Goal: Transaction & Acquisition: Purchase product/service

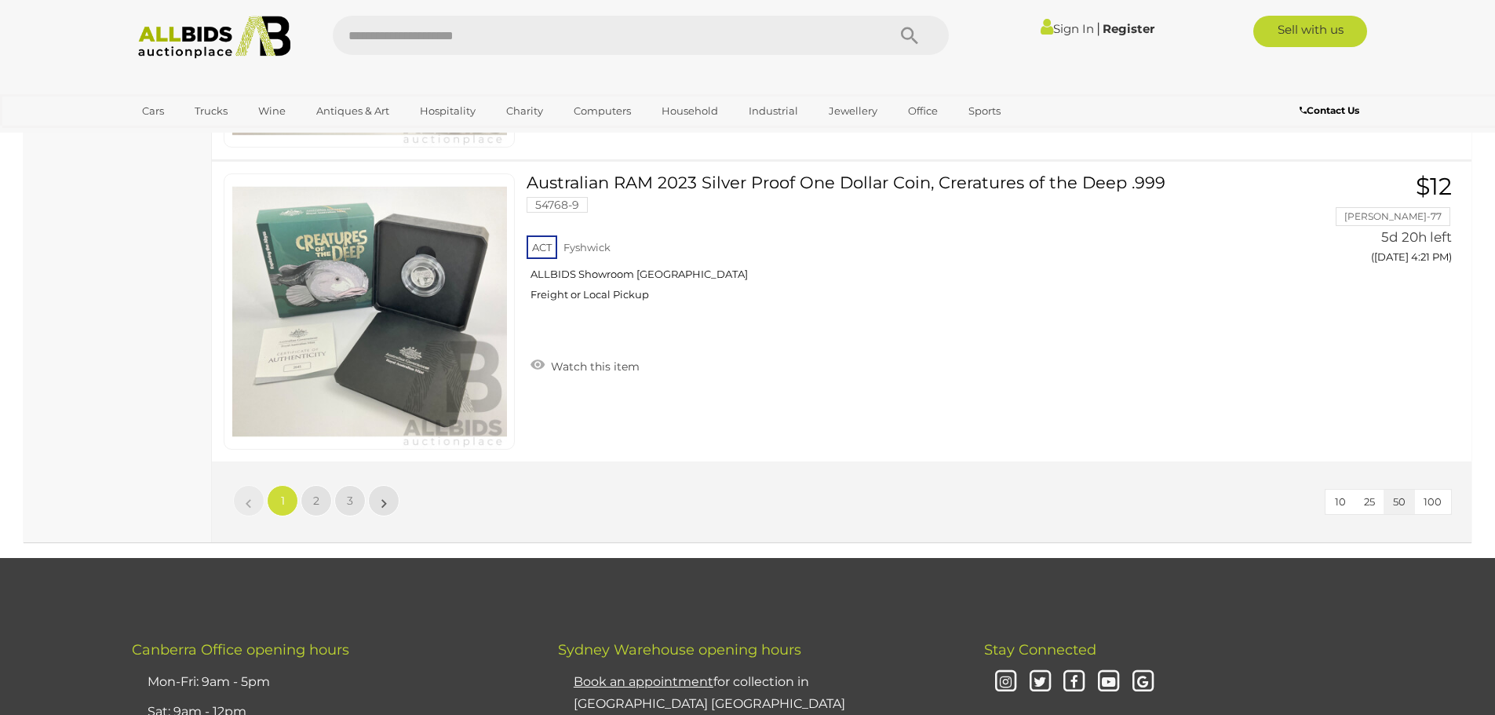
scroll to position [14985, 0]
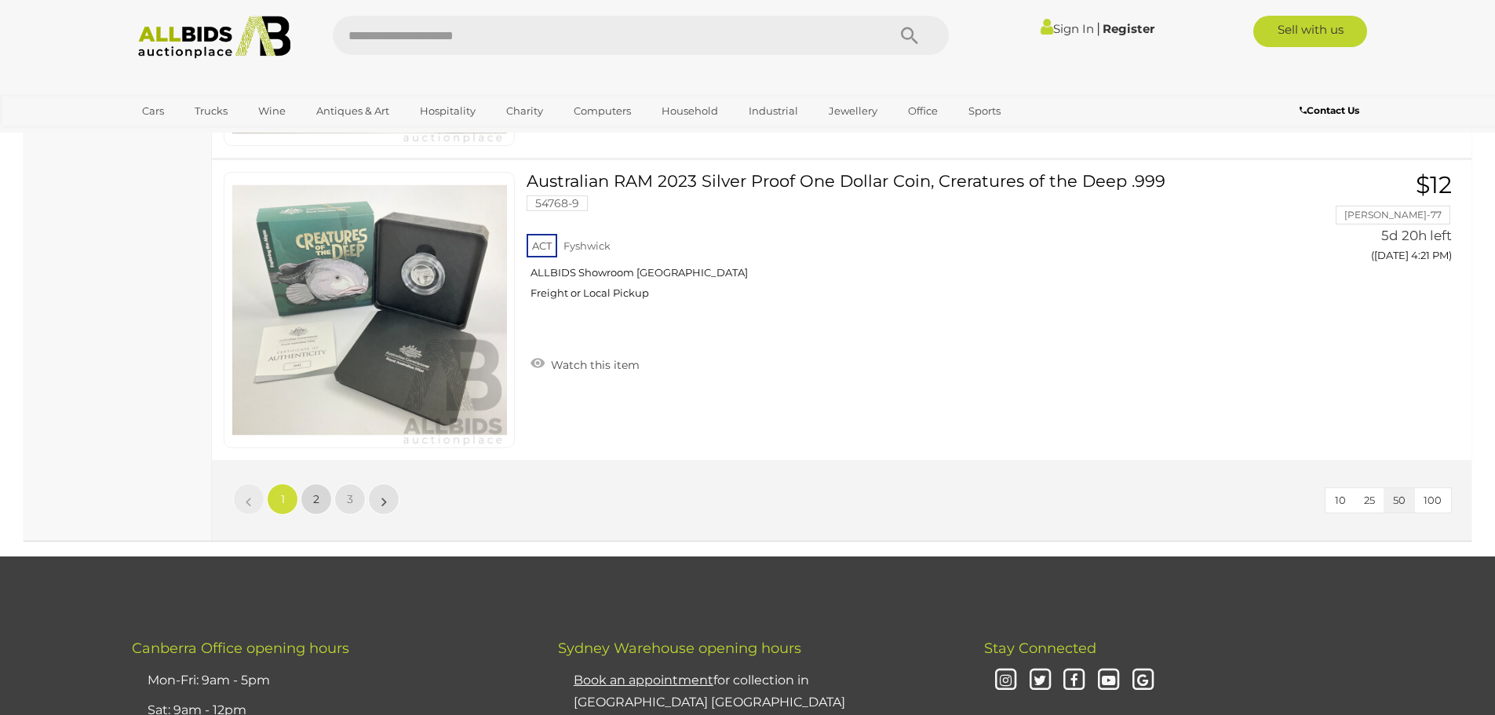
click at [311, 498] on link "2" at bounding box center [315, 498] width 31 height 31
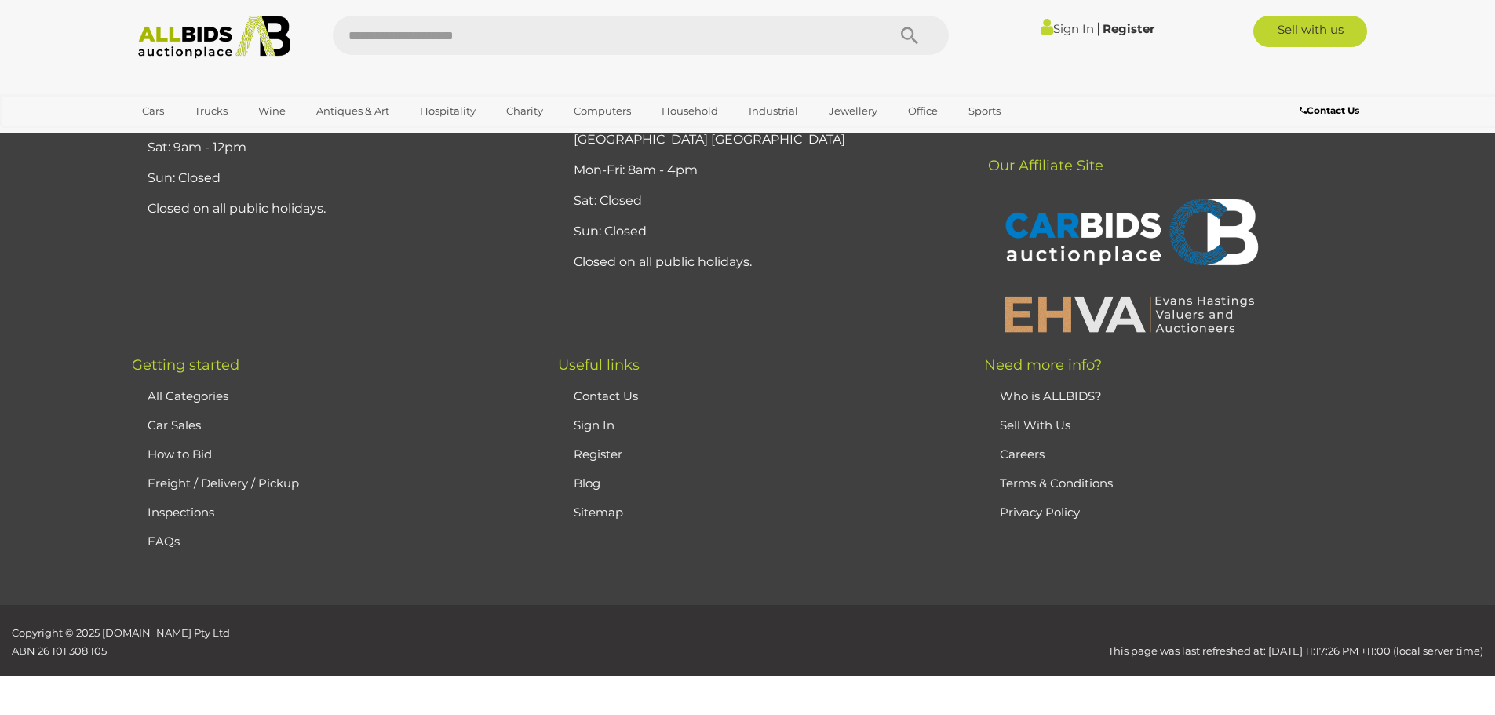
scroll to position [185, 0]
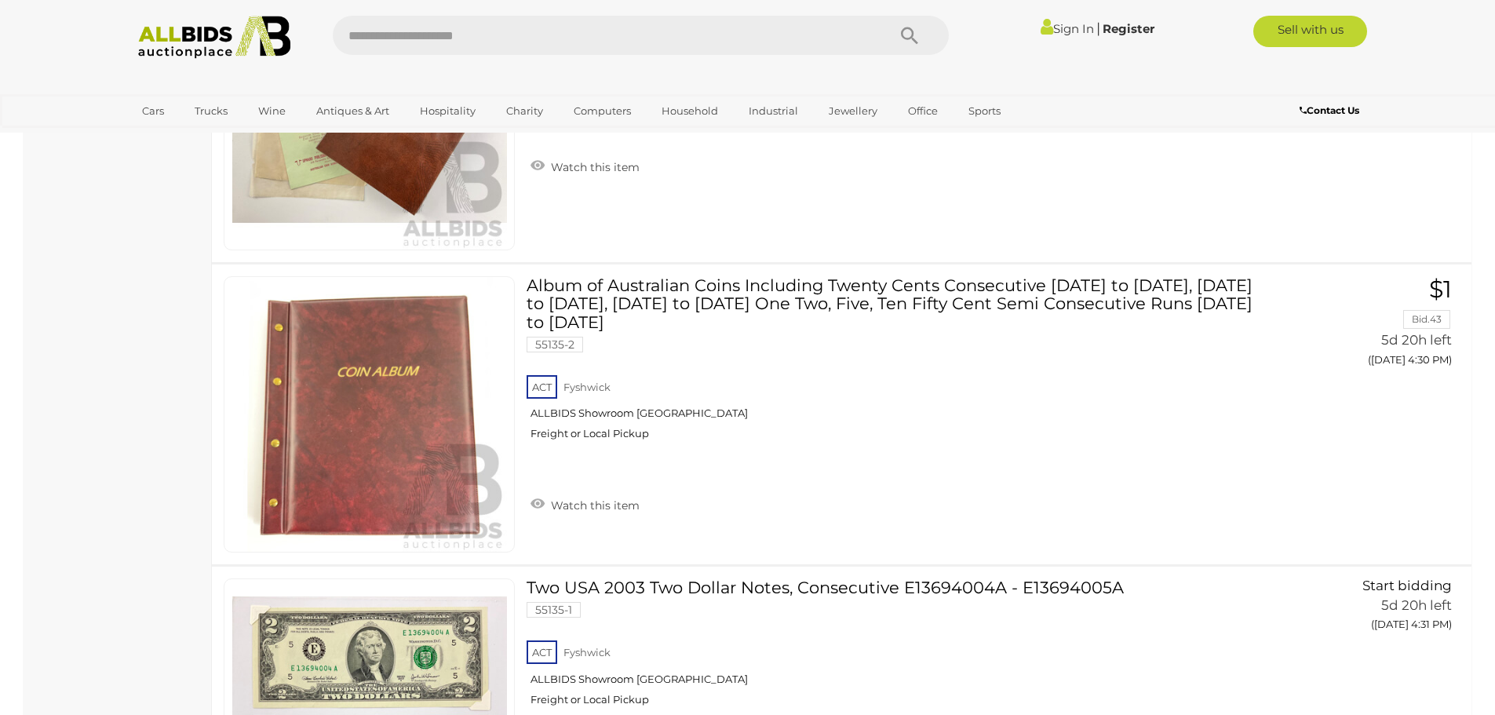
scroll to position [1911, 0]
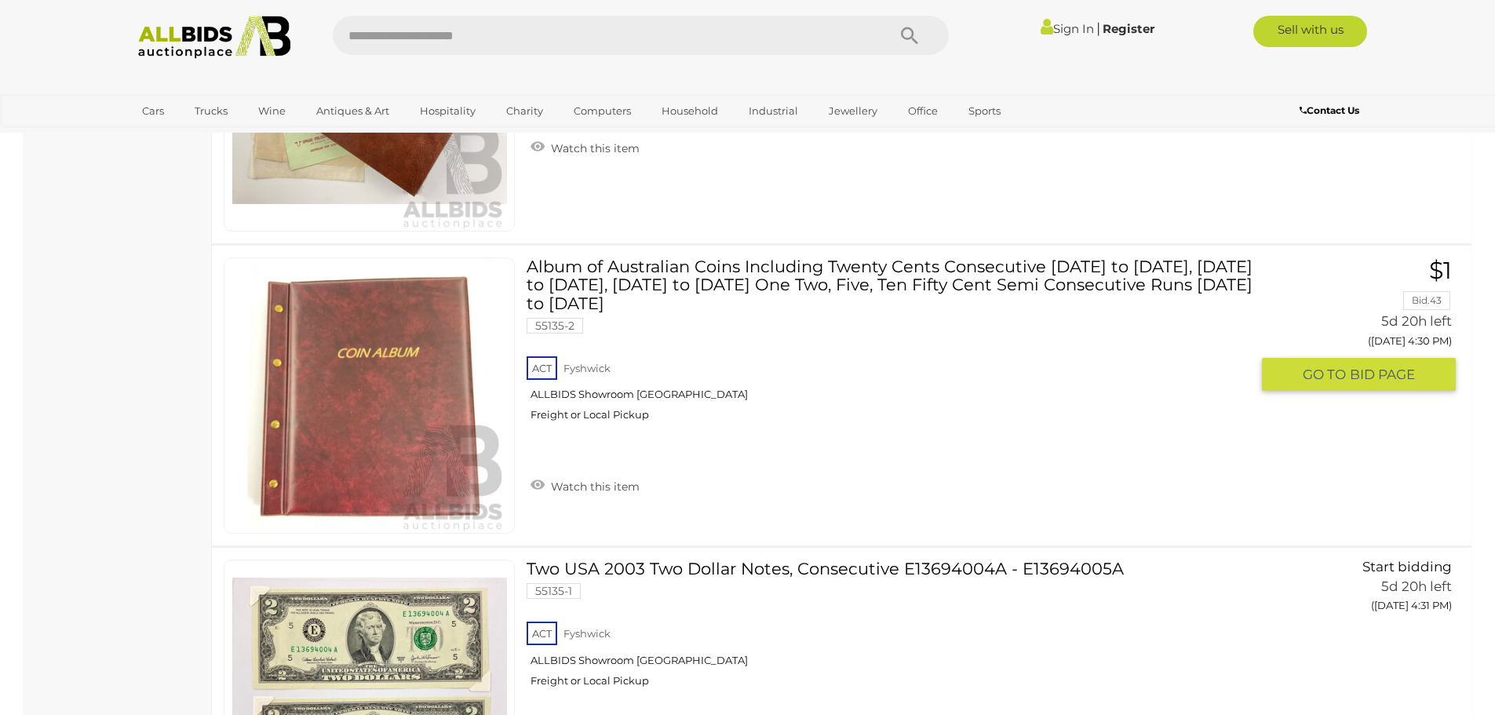
click at [381, 338] on link at bounding box center [369, 395] width 291 height 276
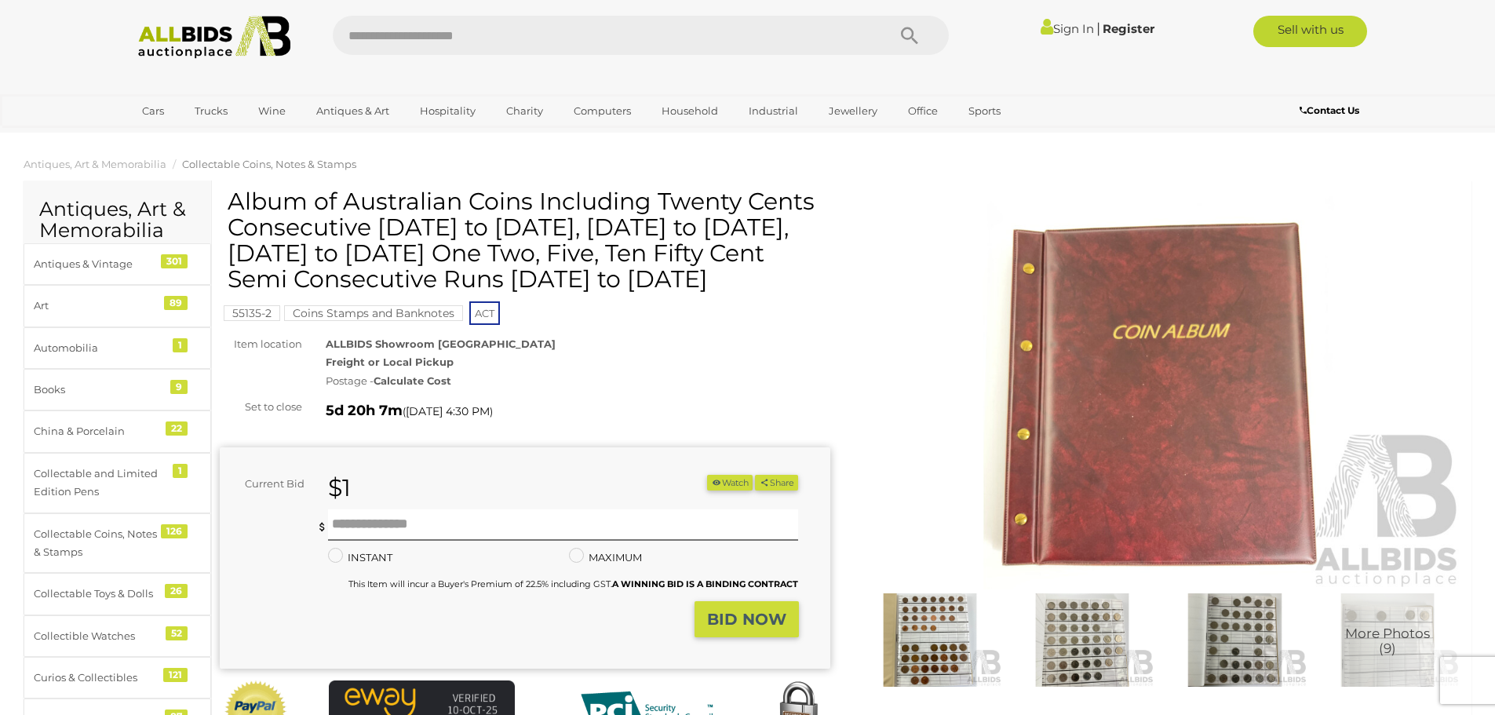
click at [1065, 394] on img at bounding box center [1159, 392] width 610 height 393
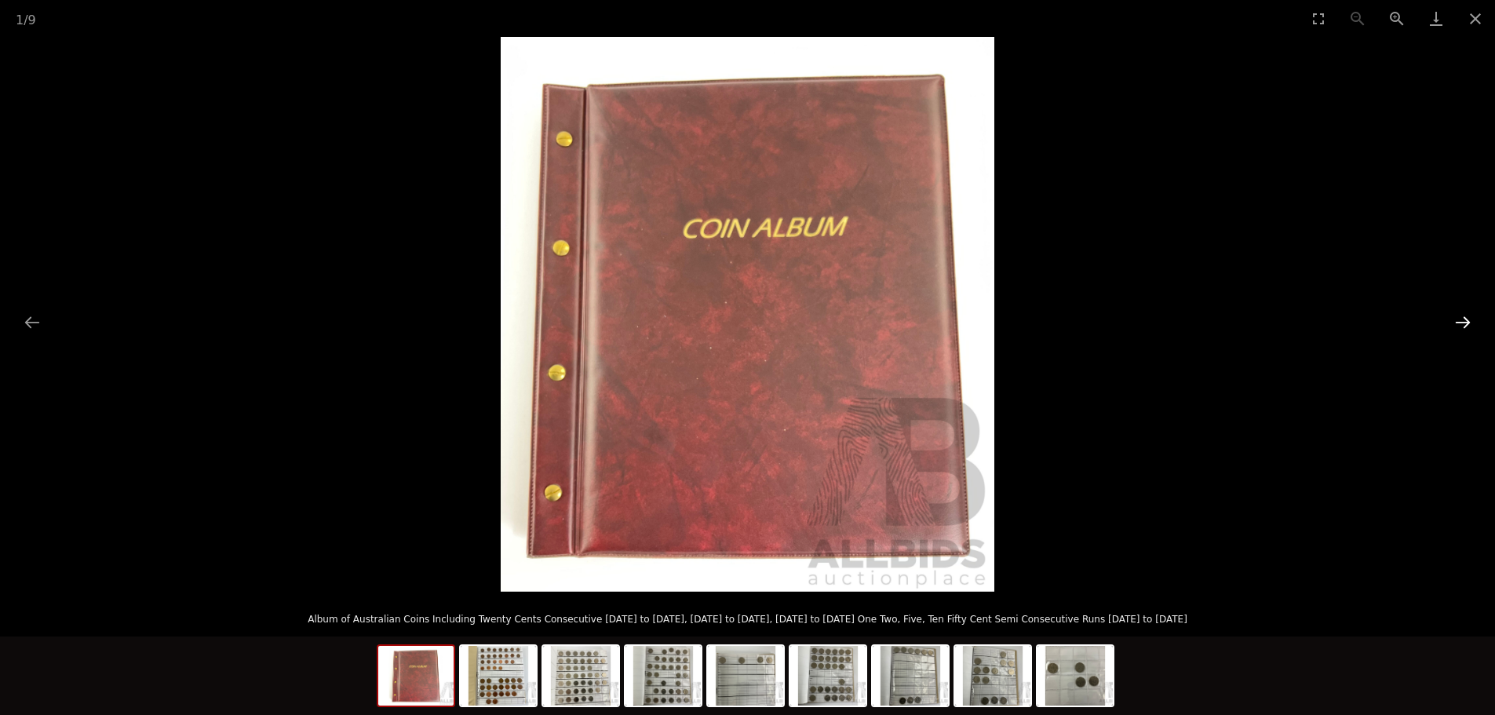
click at [1469, 326] on button "Next slide" at bounding box center [1462, 322] width 33 height 31
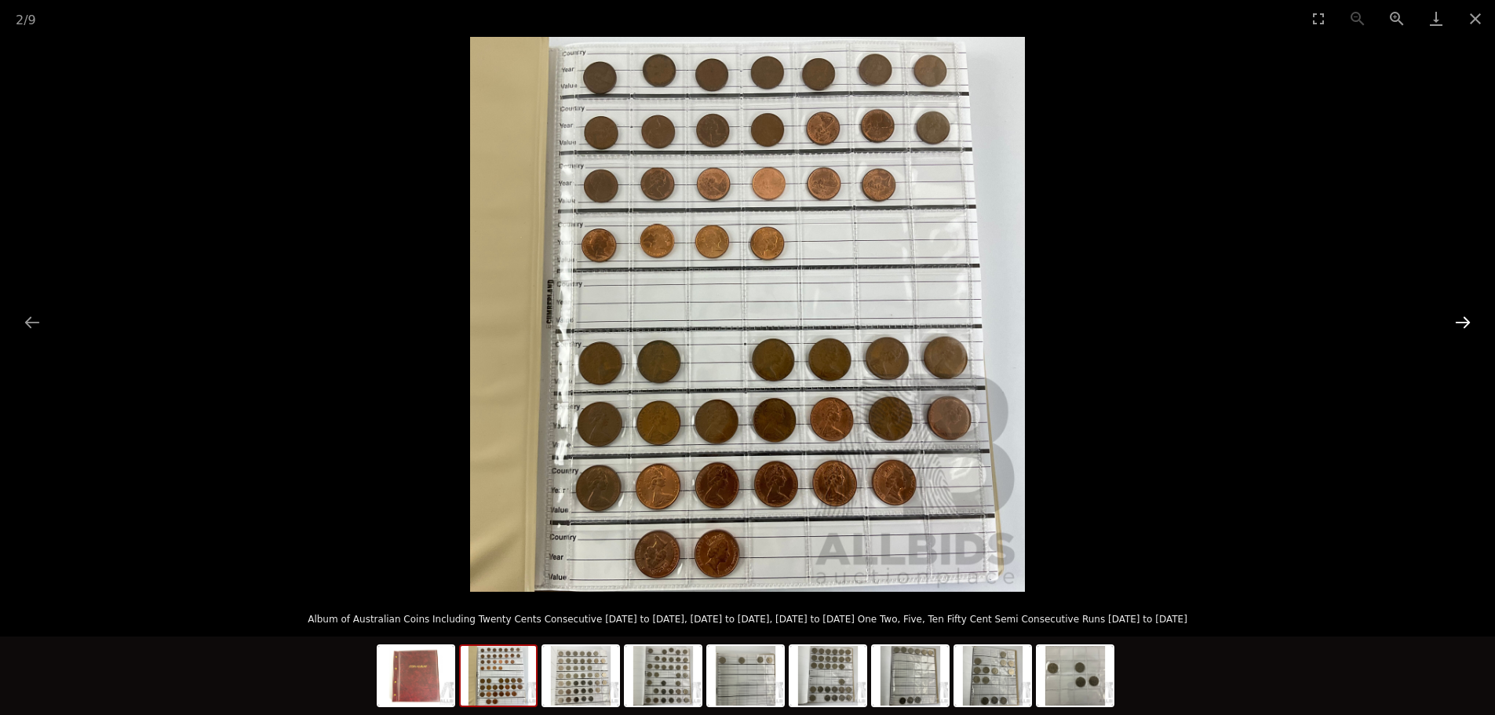
click at [1462, 322] on button "Next slide" at bounding box center [1462, 322] width 33 height 31
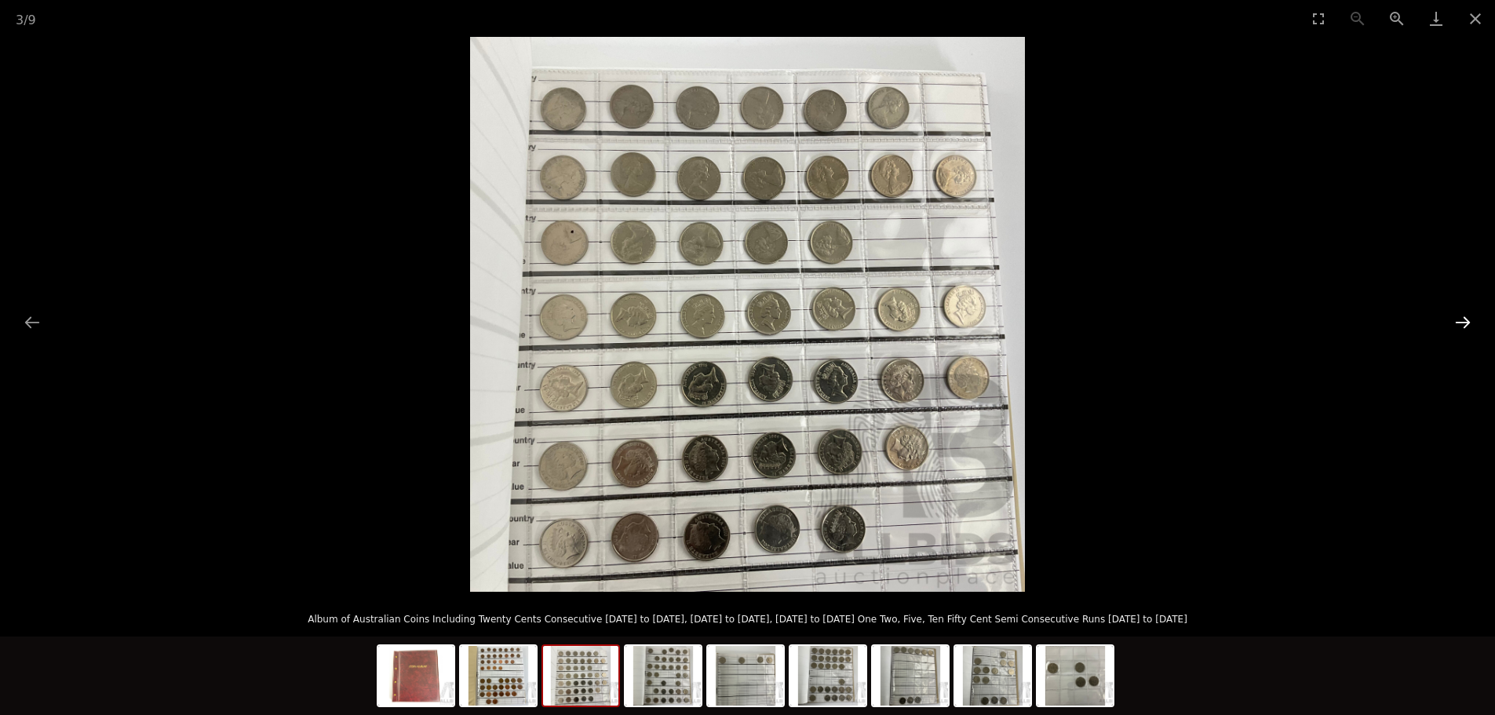
click at [1462, 322] on button "Next slide" at bounding box center [1462, 322] width 33 height 31
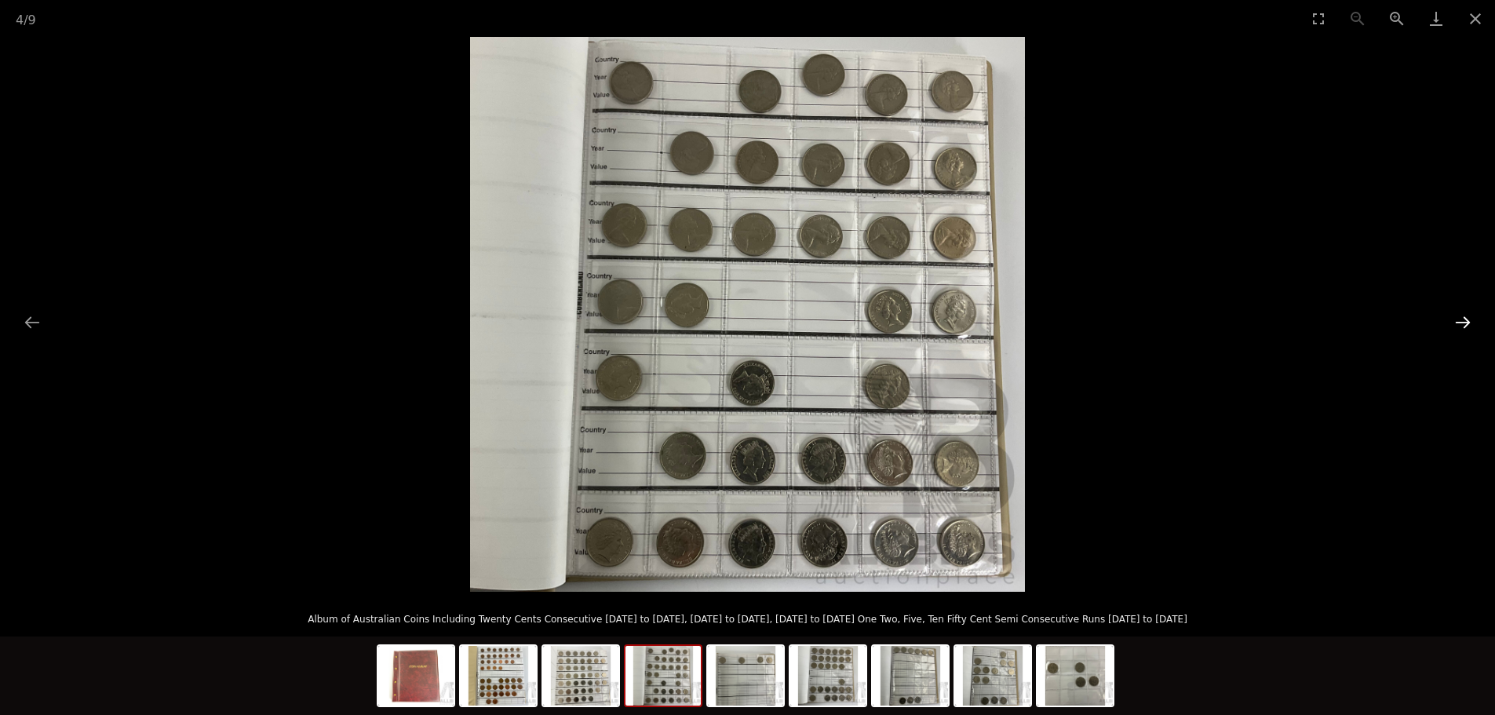
click at [1462, 322] on button "Next slide" at bounding box center [1462, 322] width 33 height 31
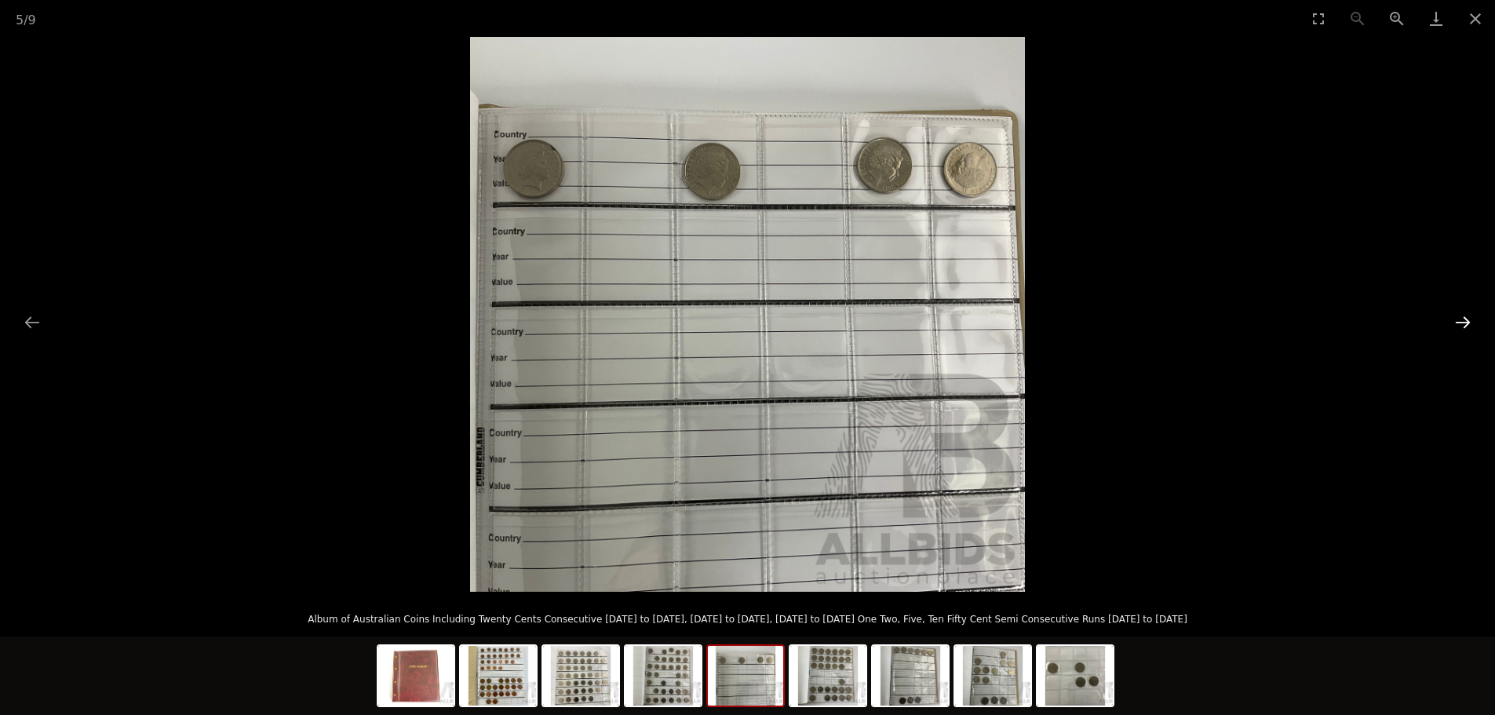
click at [1462, 322] on button "Next slide" at bounding box center [1462, 322] width 33 height 31
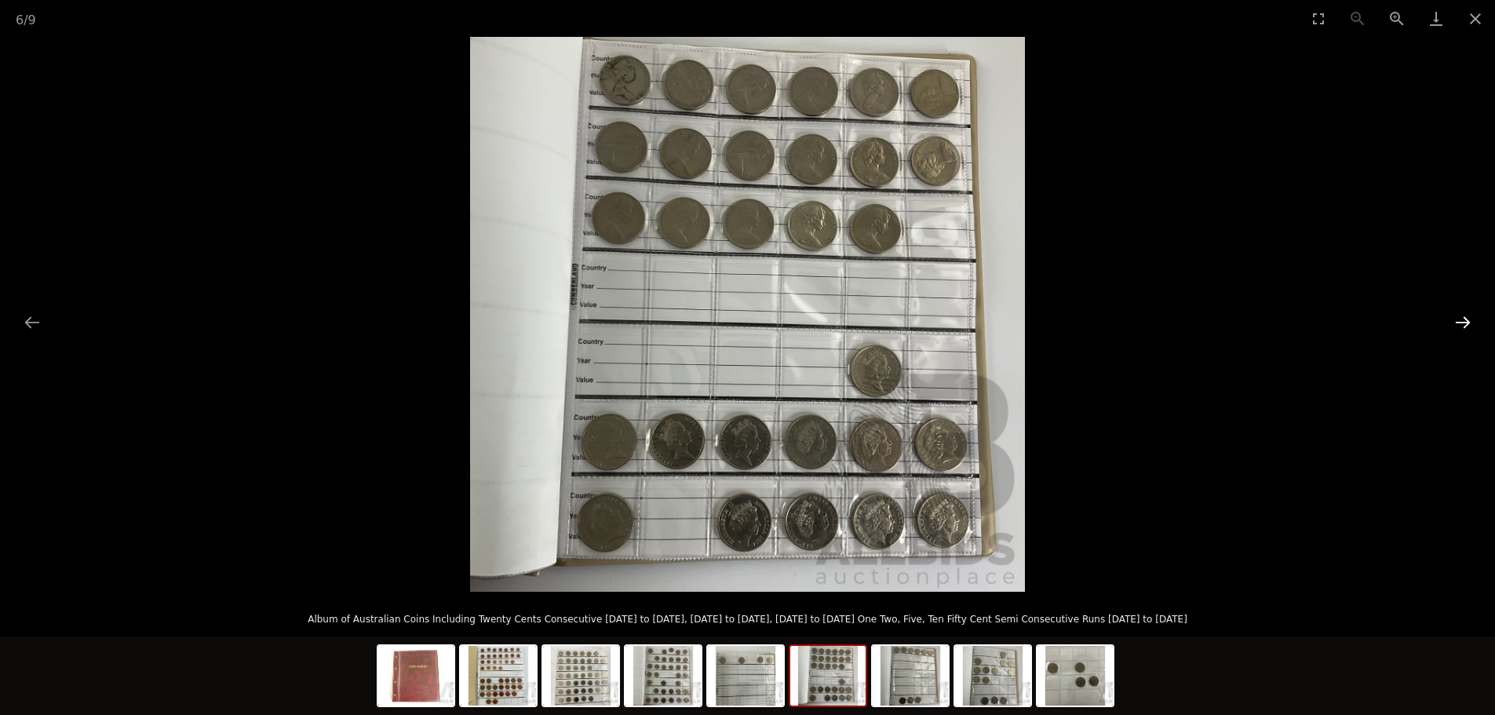
click at [1462, 322] on button "Next slide" at bounding box center [1462, 322] width 33 height 31
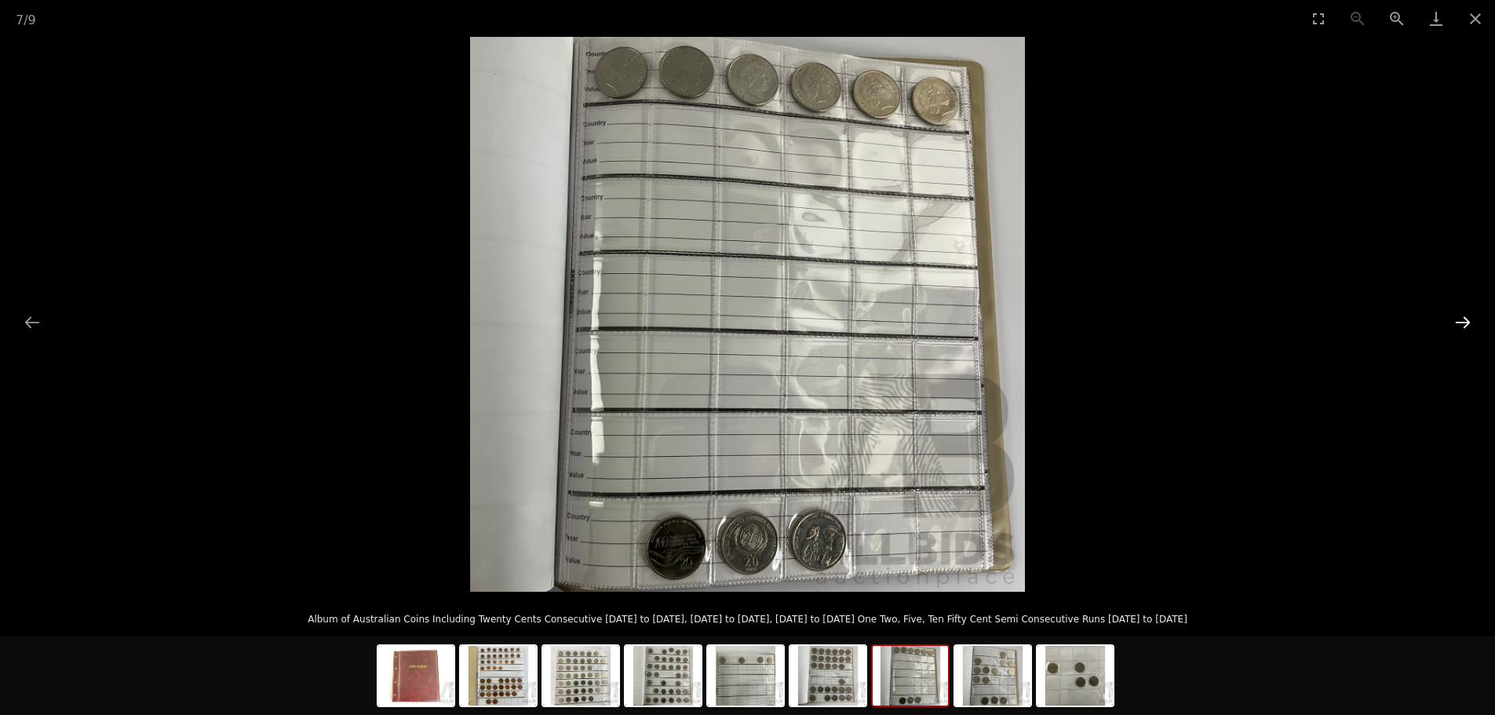
click at [1462, 322] on button "Next slide" at bounding box center [1462, 322] width 33 height 31
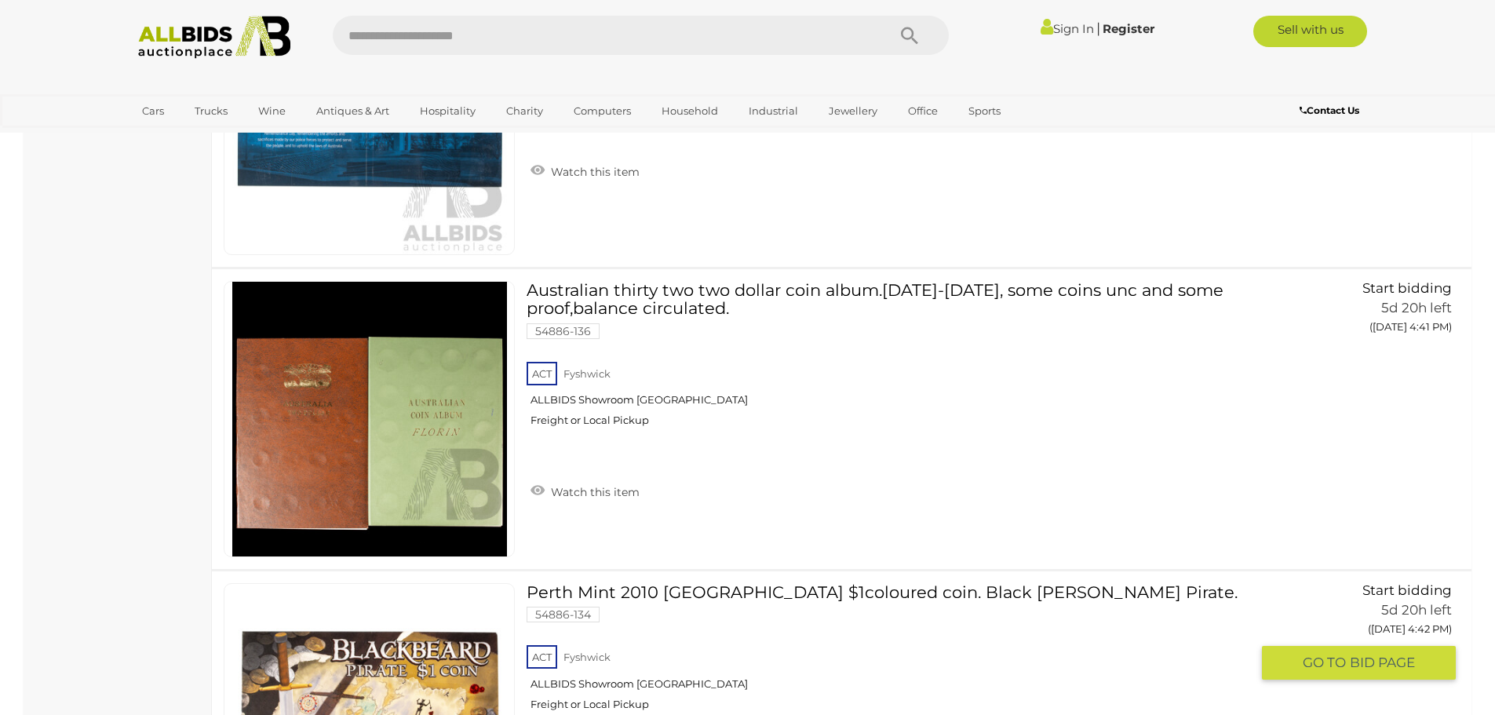
scroll to position [4899, 0]
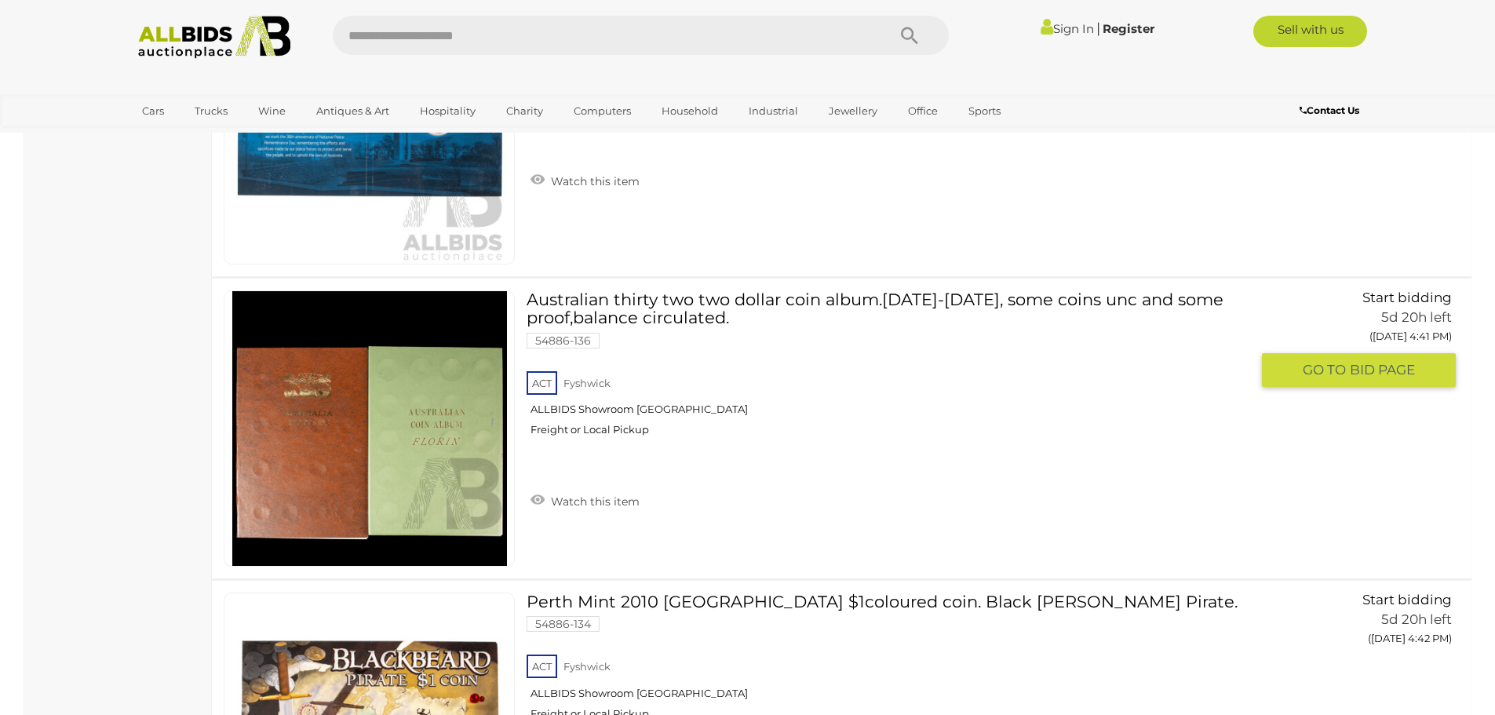
click at [397, 441] on img at bounding box center [369, 428] width 275 height 275
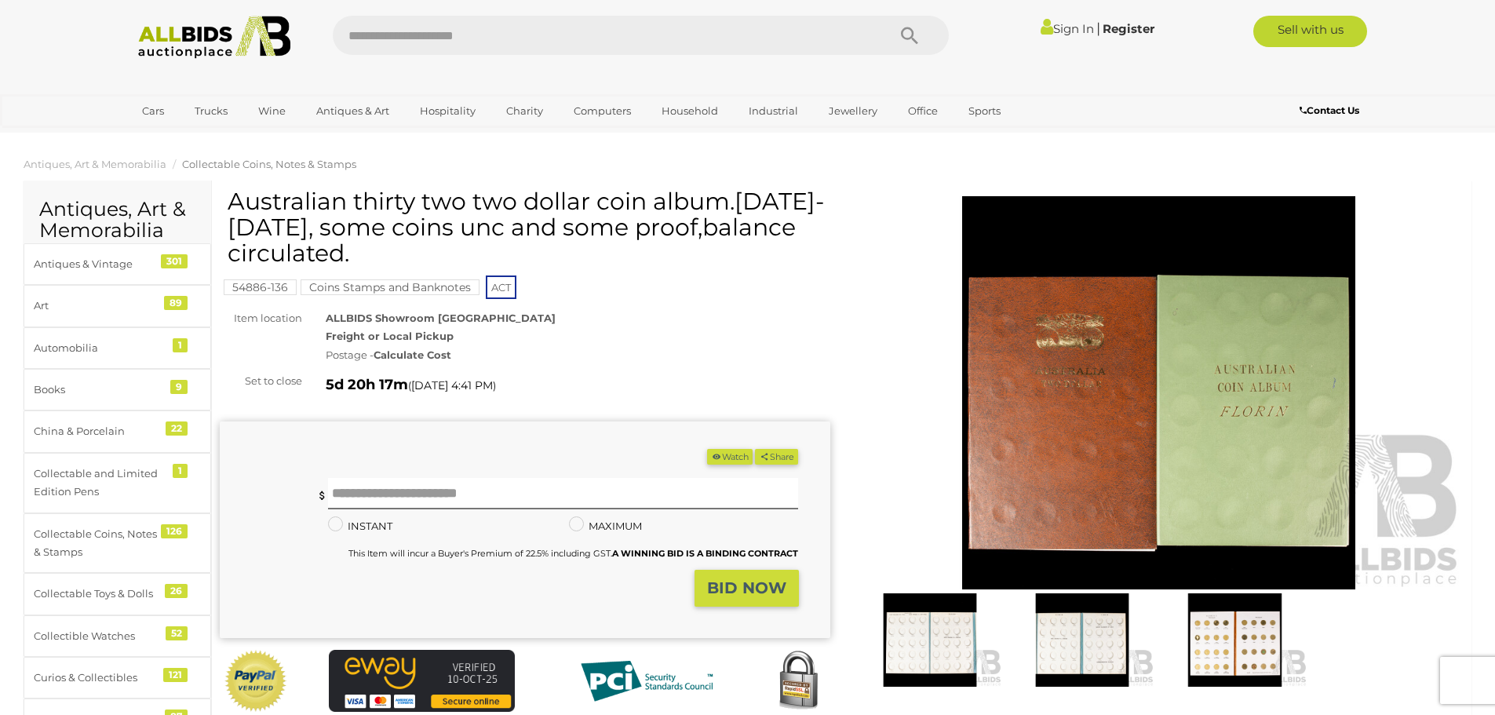
click at [1076, 424] on img at bounding box center [1159, 392] width 610 height 393
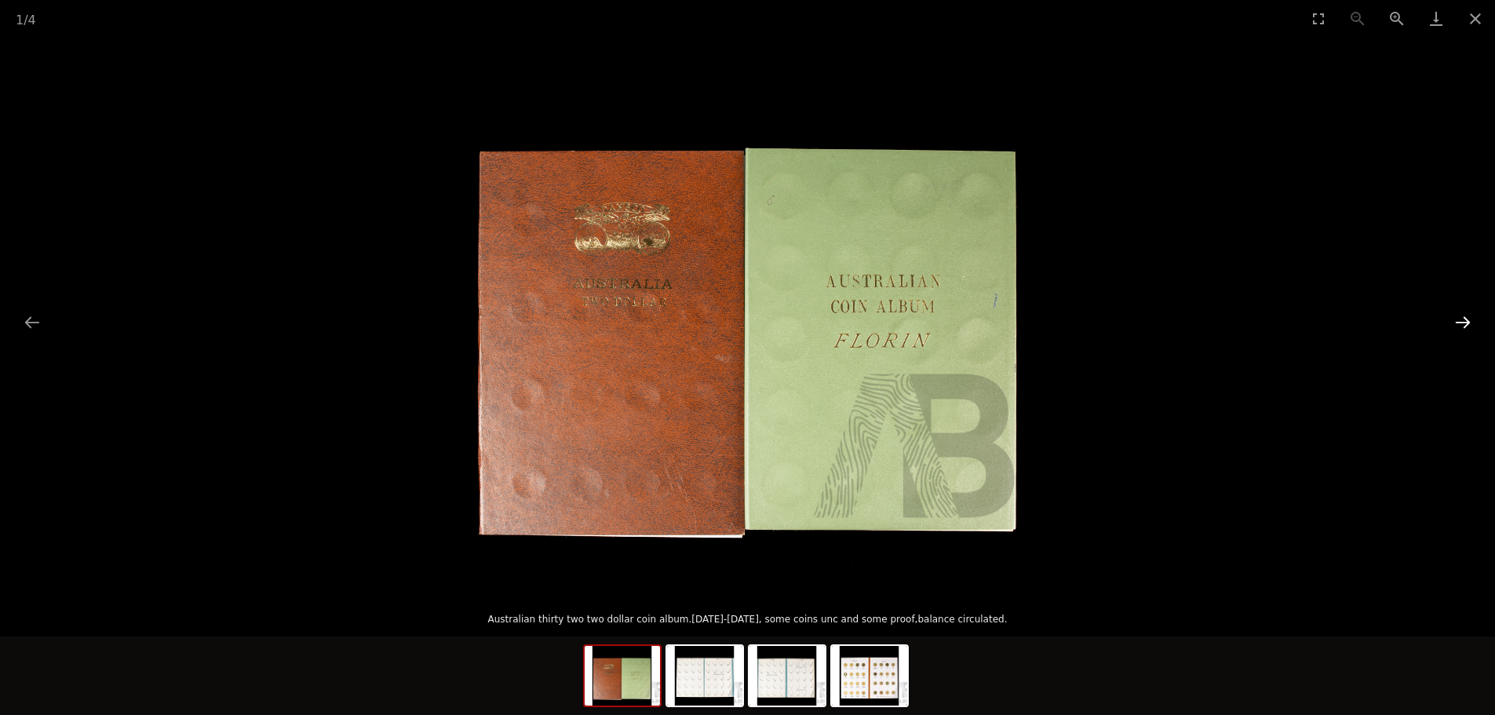
click at [1466, 318] on button "Next slide" at bounding box center [1462, 322] width 33 height 31
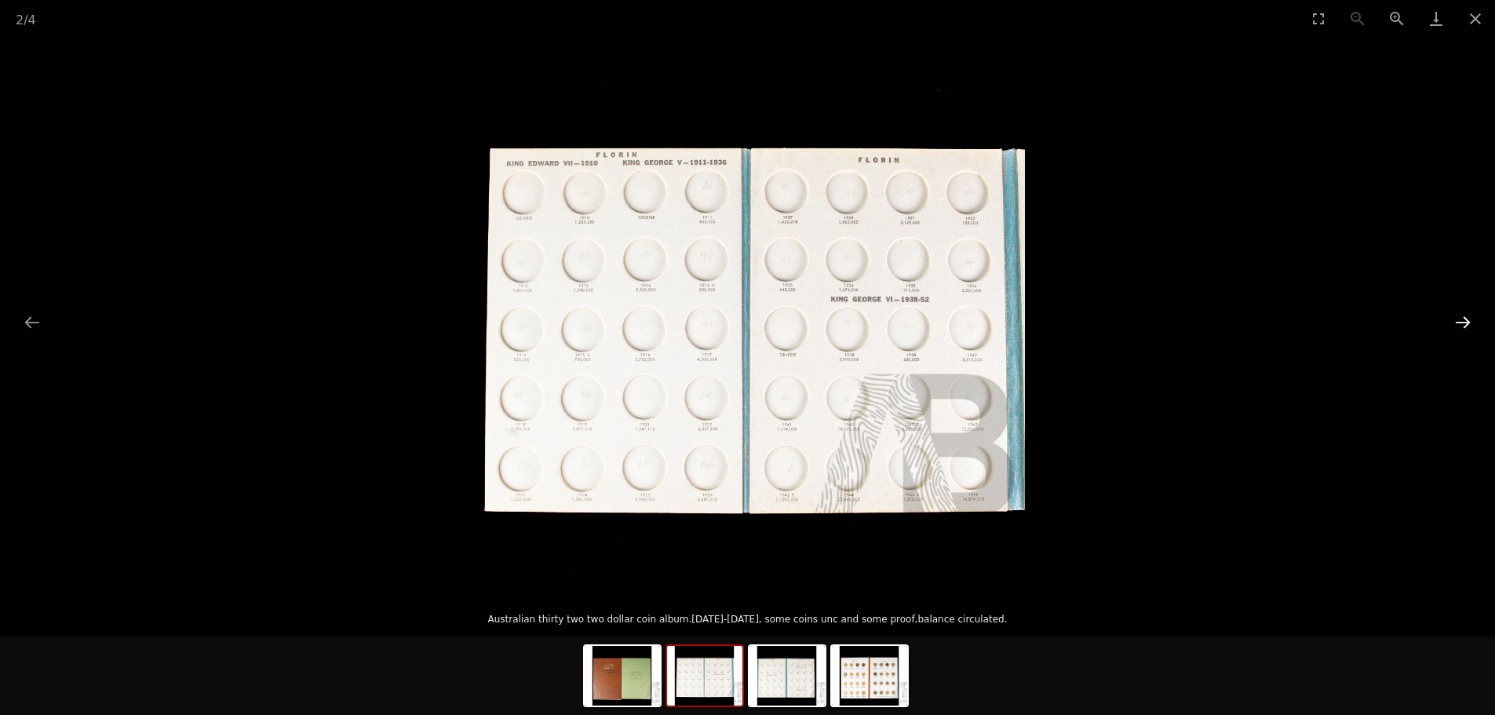
click at [1468, 320] on button "Next slide" at bounding box center [1462, 322] width 33 height 31
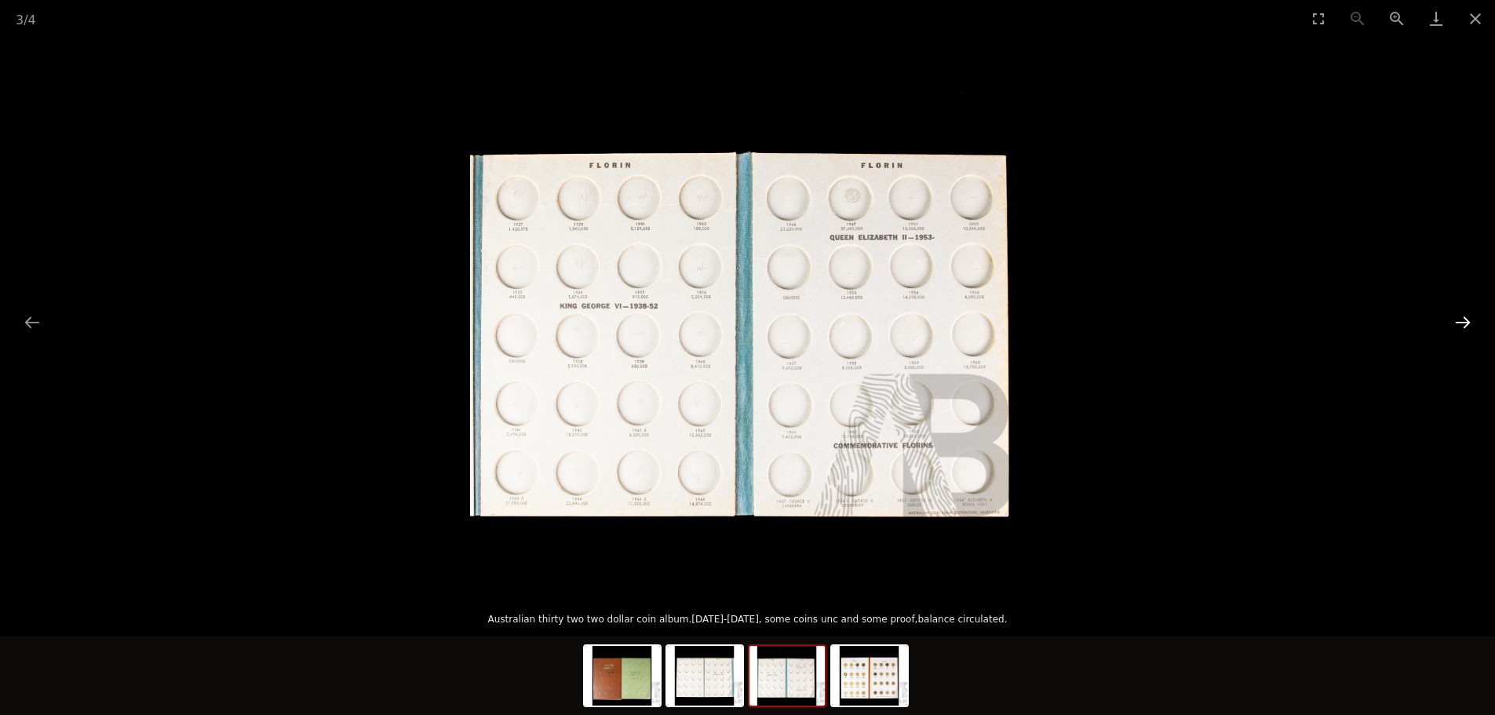
click at [1466, 326] on button "Next slide" at bounding box center [1462, 322] width 33 height 31
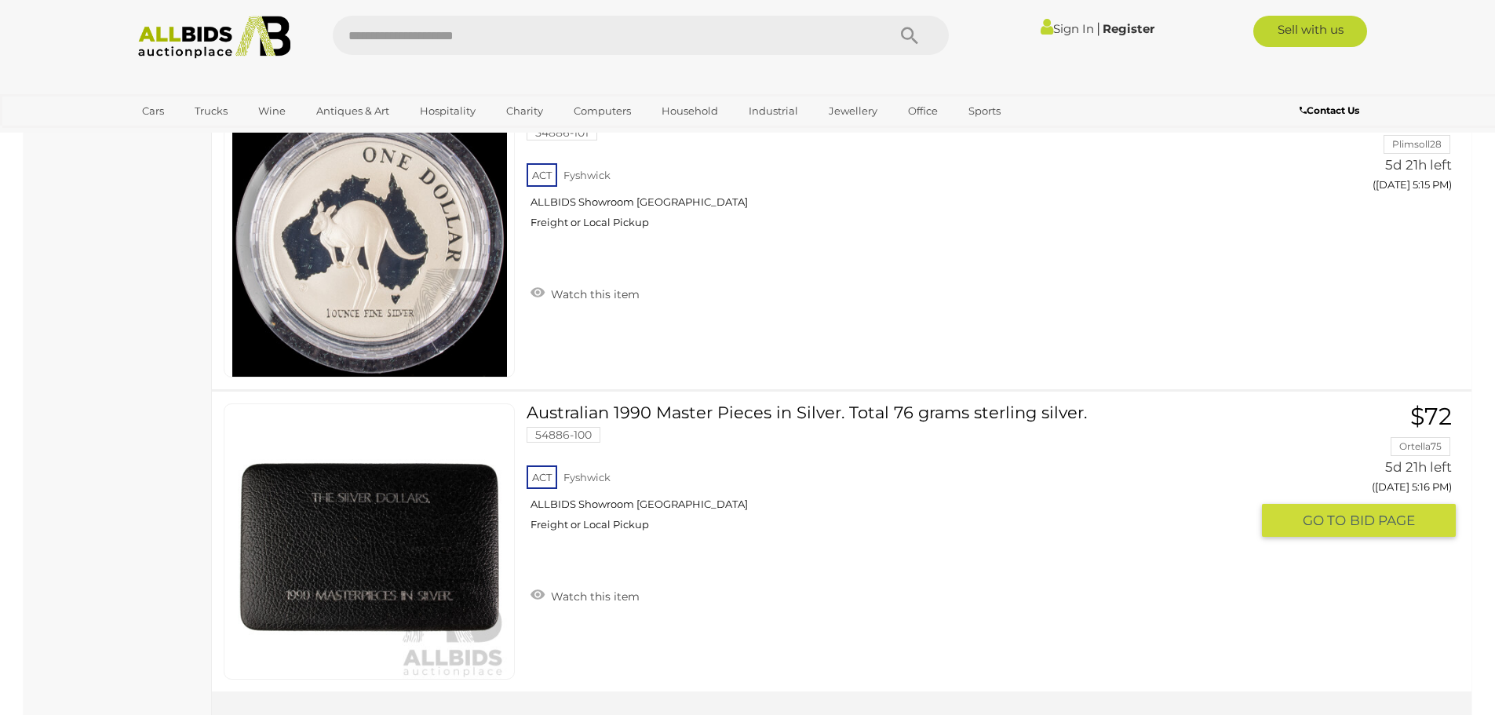
scroll to position [14902, 0]
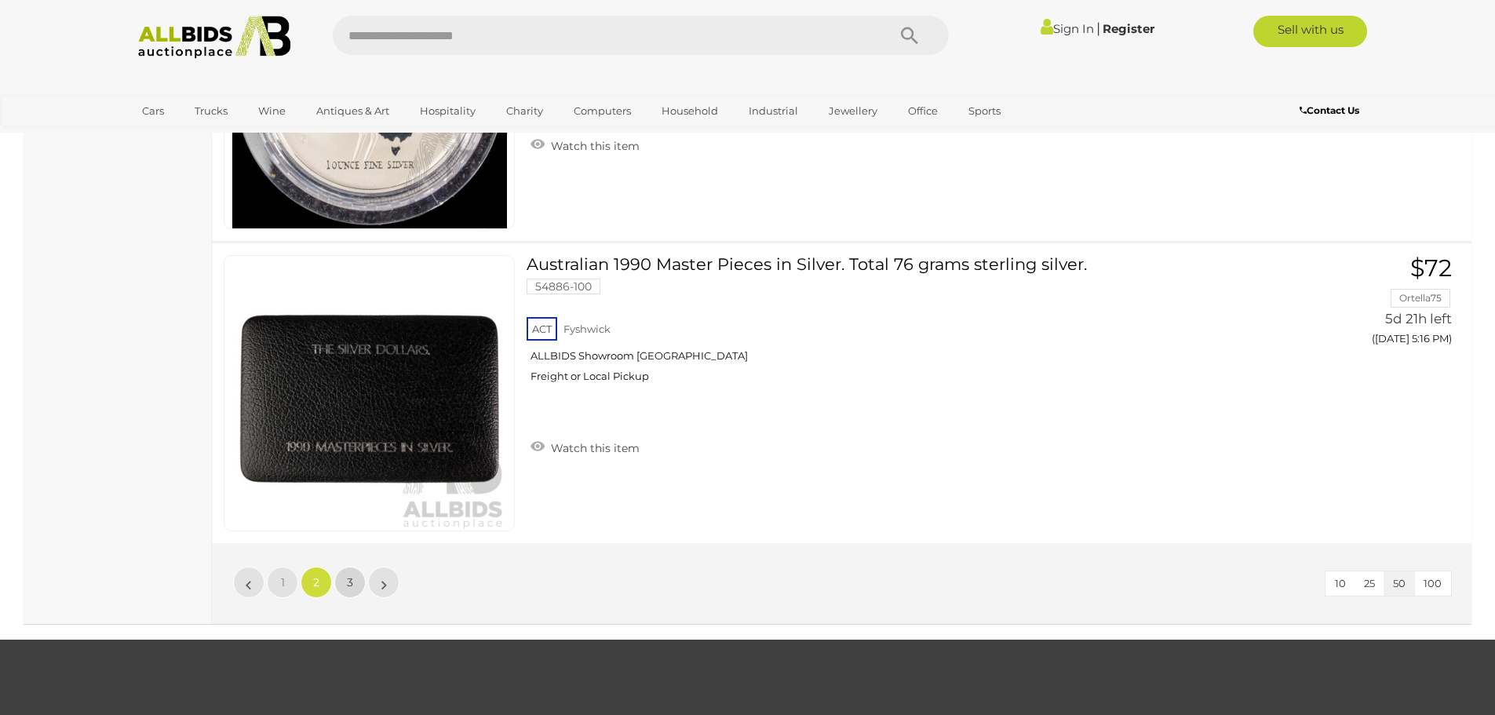
click at [355, 588] on link "3" at bounding box center [349, 581] width 31 height 31
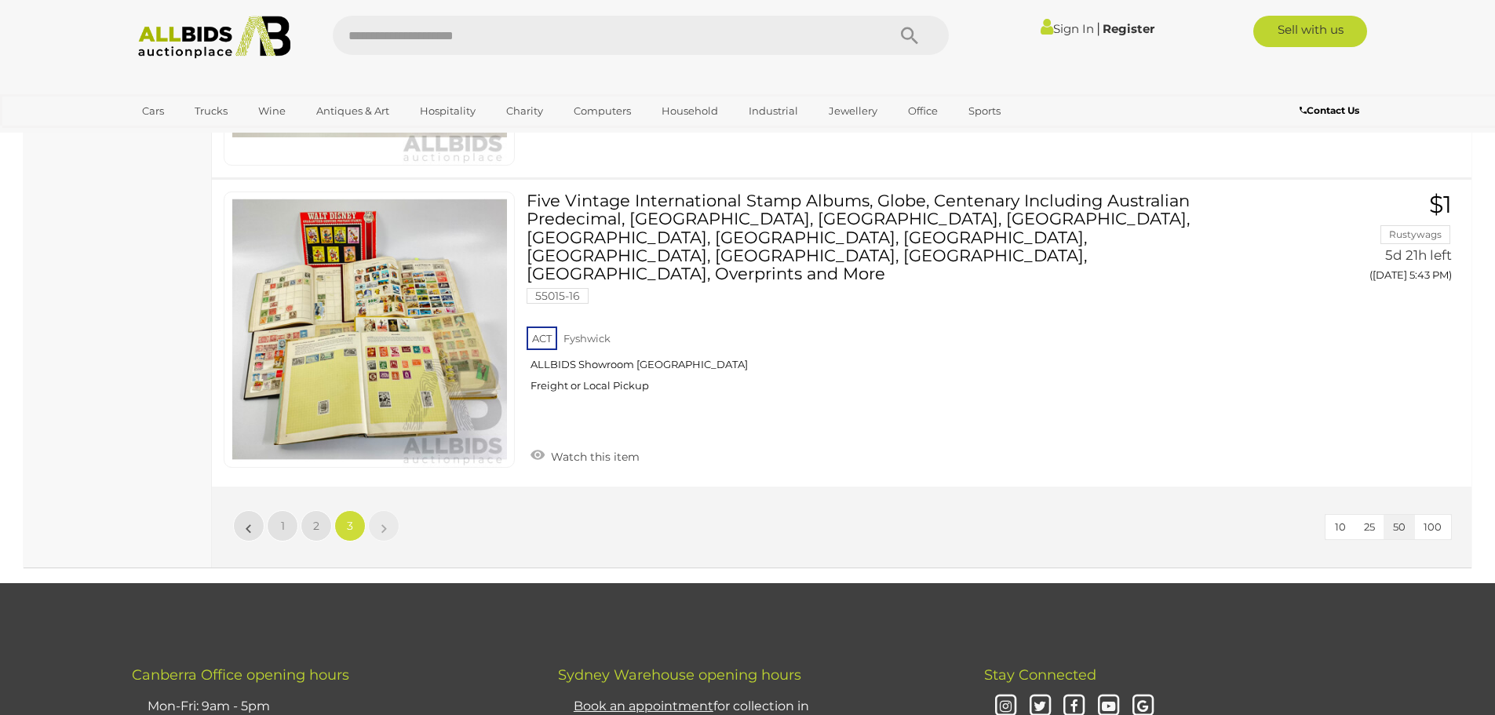
scroll to position [7717, 0]
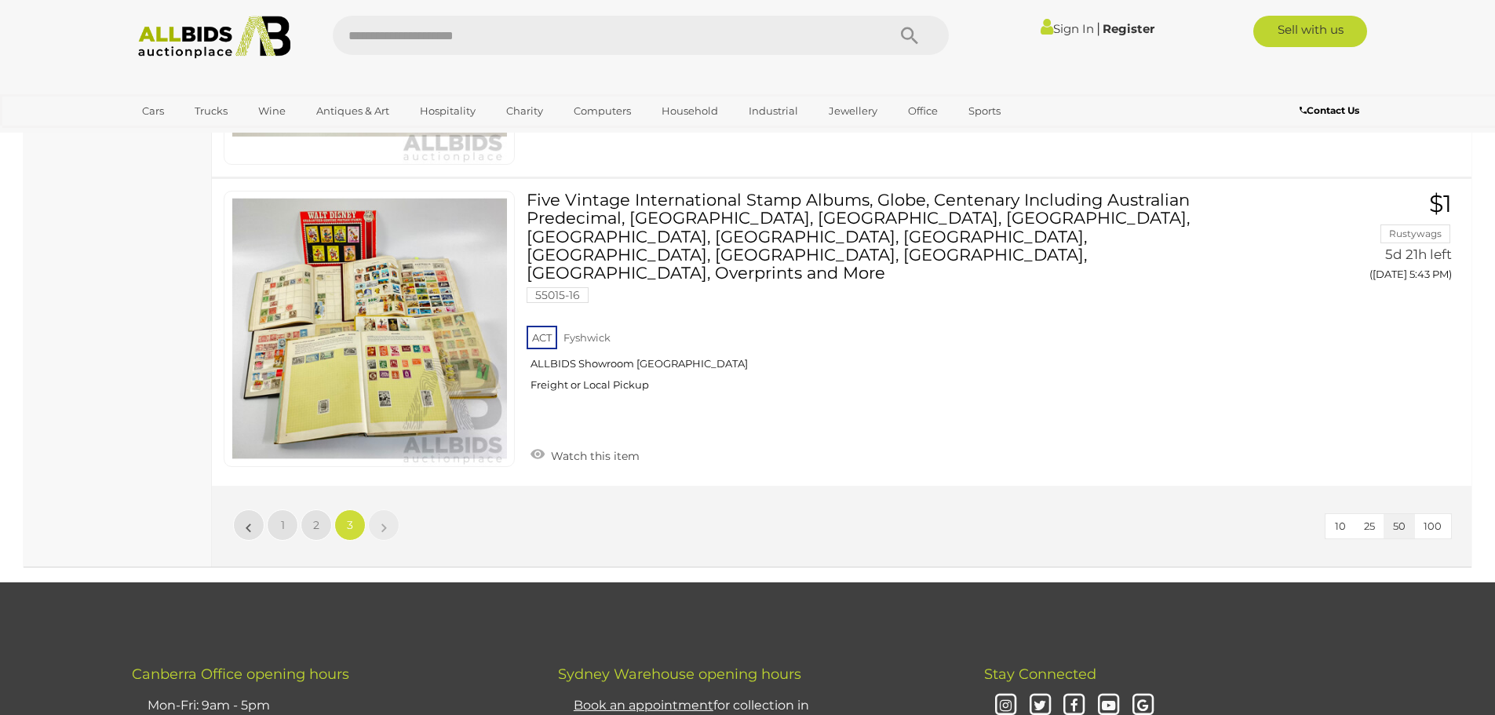
scroll to position [185, 0]
